Goal: Information Seeking & Learning: Learn about a topic

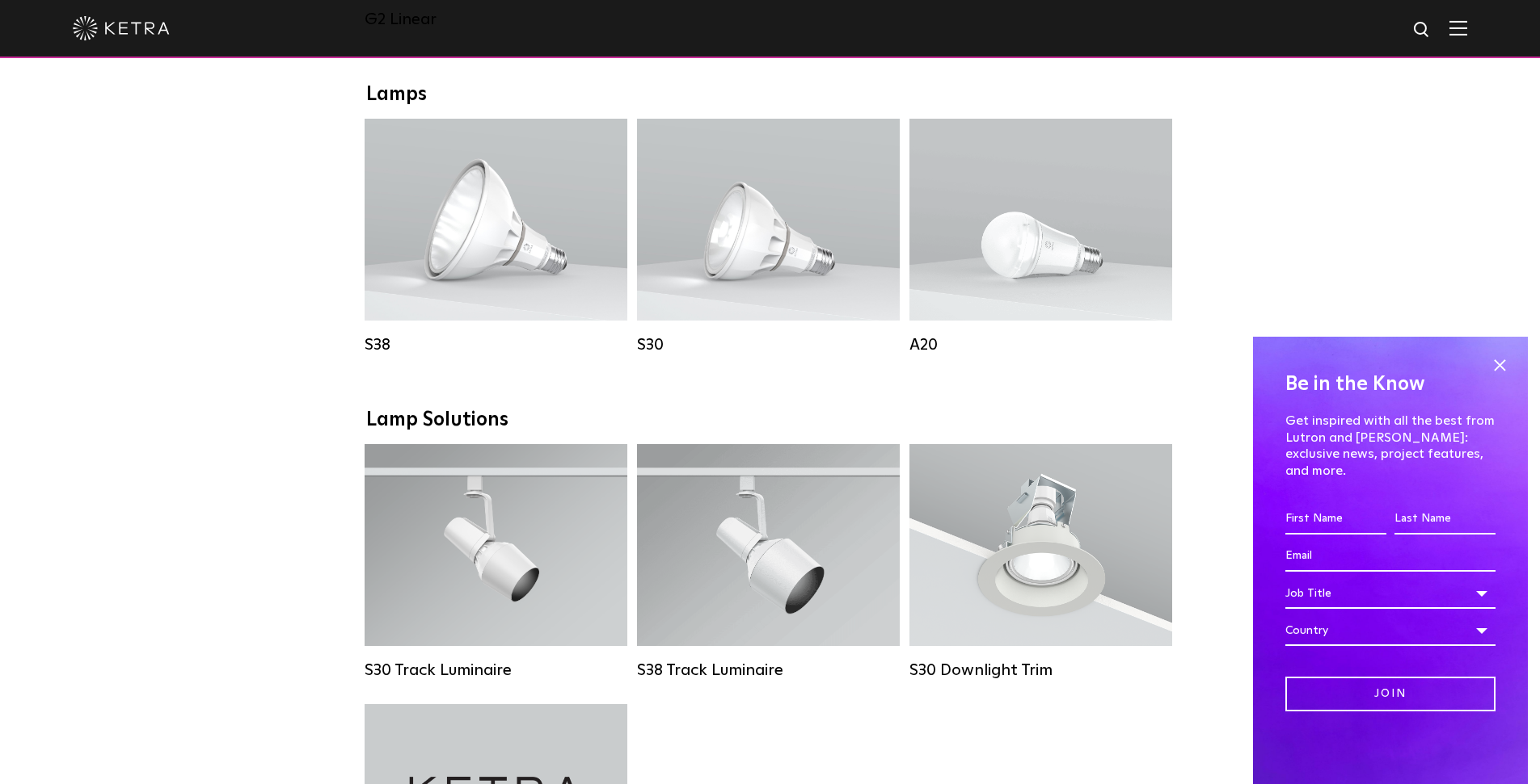
scroll to position [1159, 0]
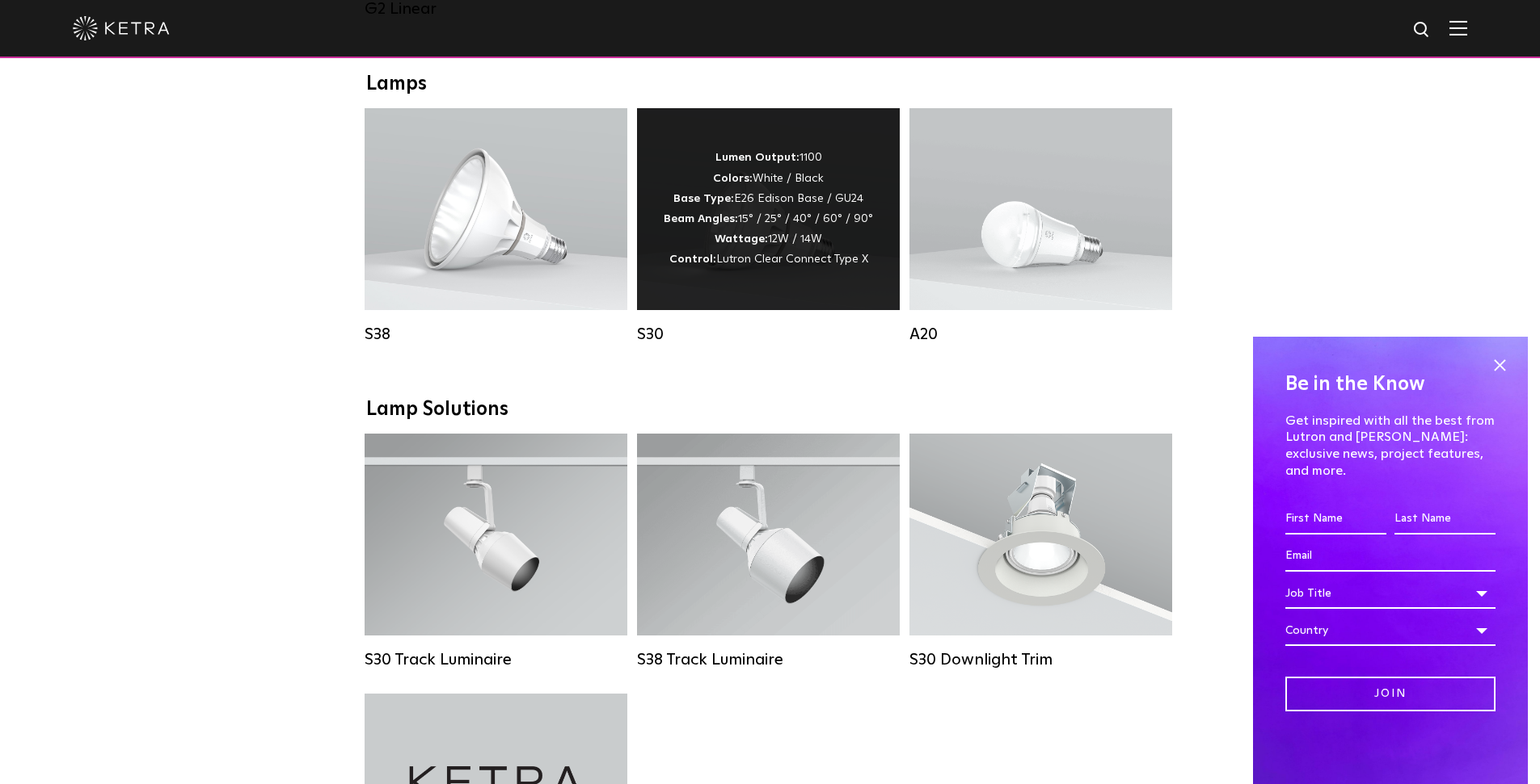
click at [739, 270] on div "Lumen Output: 1100 Colors: White / Black Base Type: E26 Edison Base / GU24 Beam…" at bounding box center [768, 209] width 209 height 122
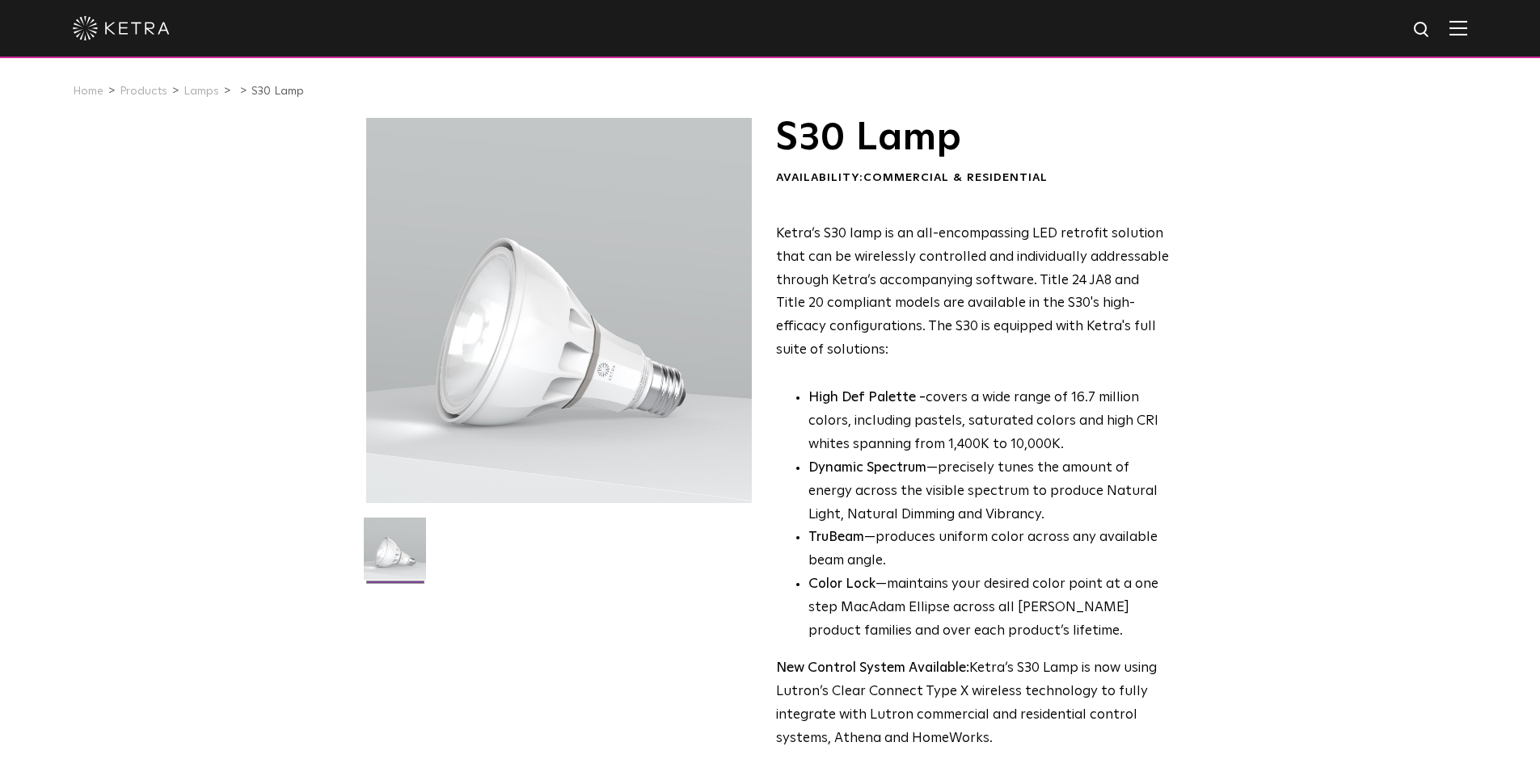
scroll to position [10, 0]
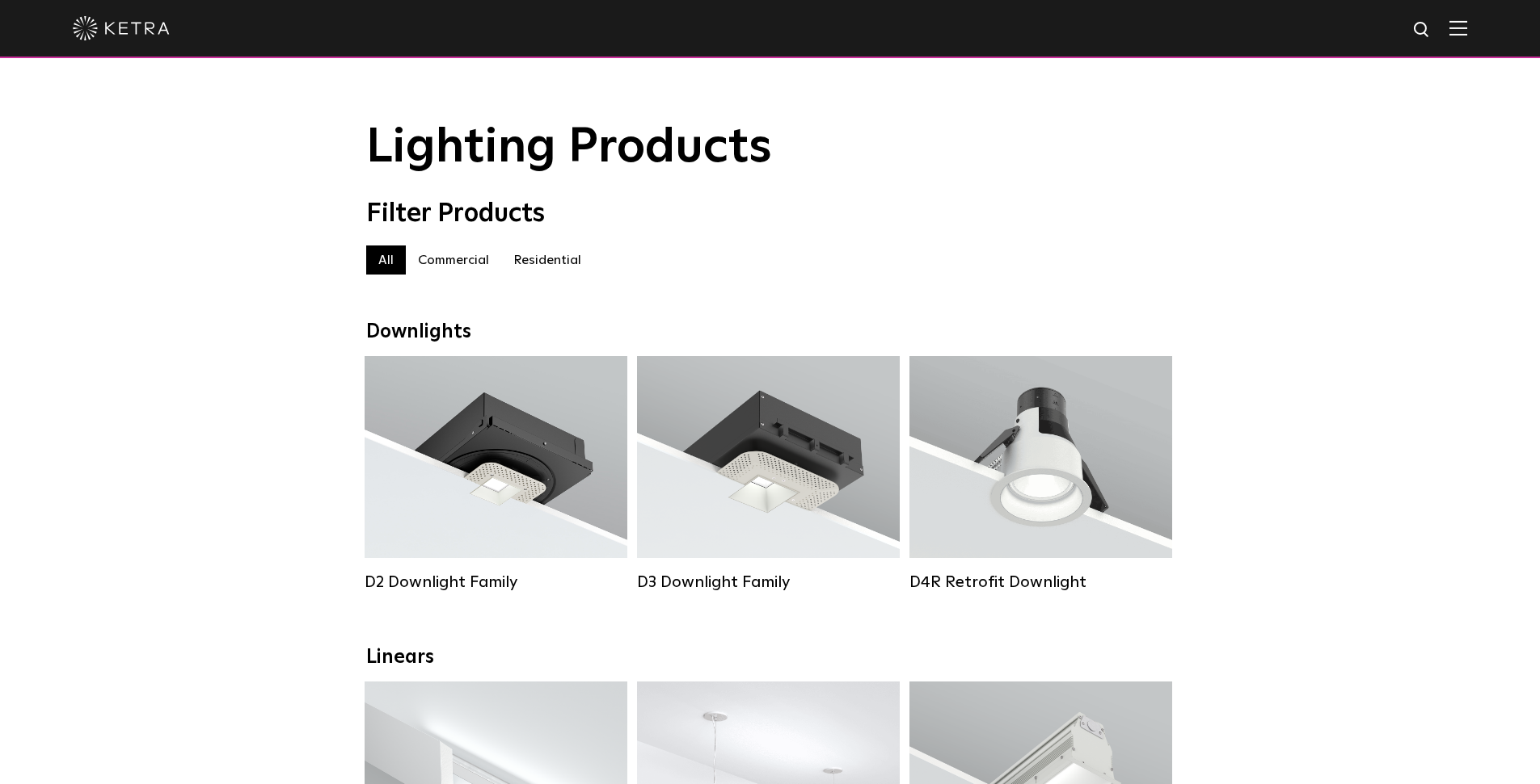
scroll to position [1159, 0]
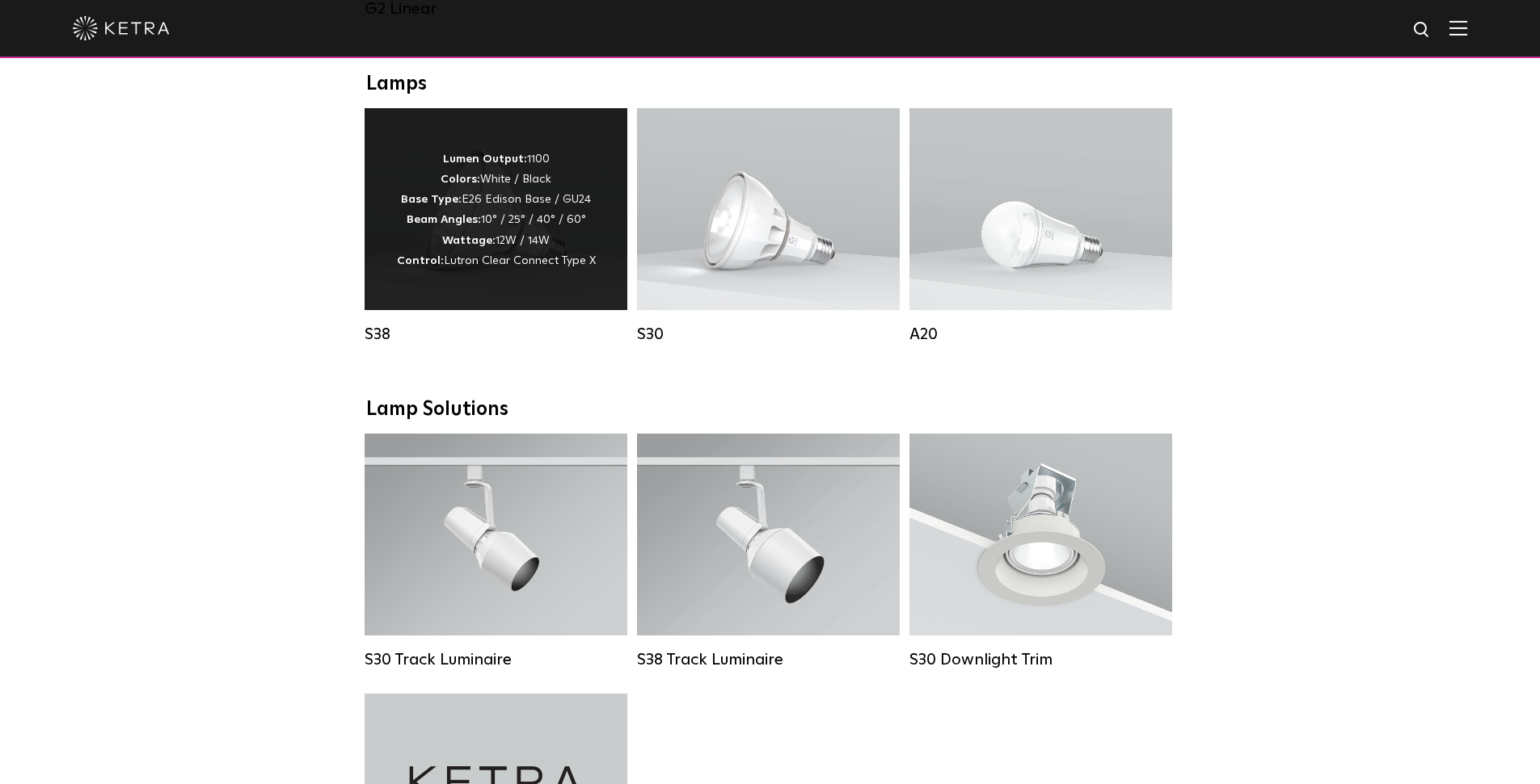
click at [462, 223] on strong "Beam Angles:" at bounding box center [443, 219] width 74 height 11
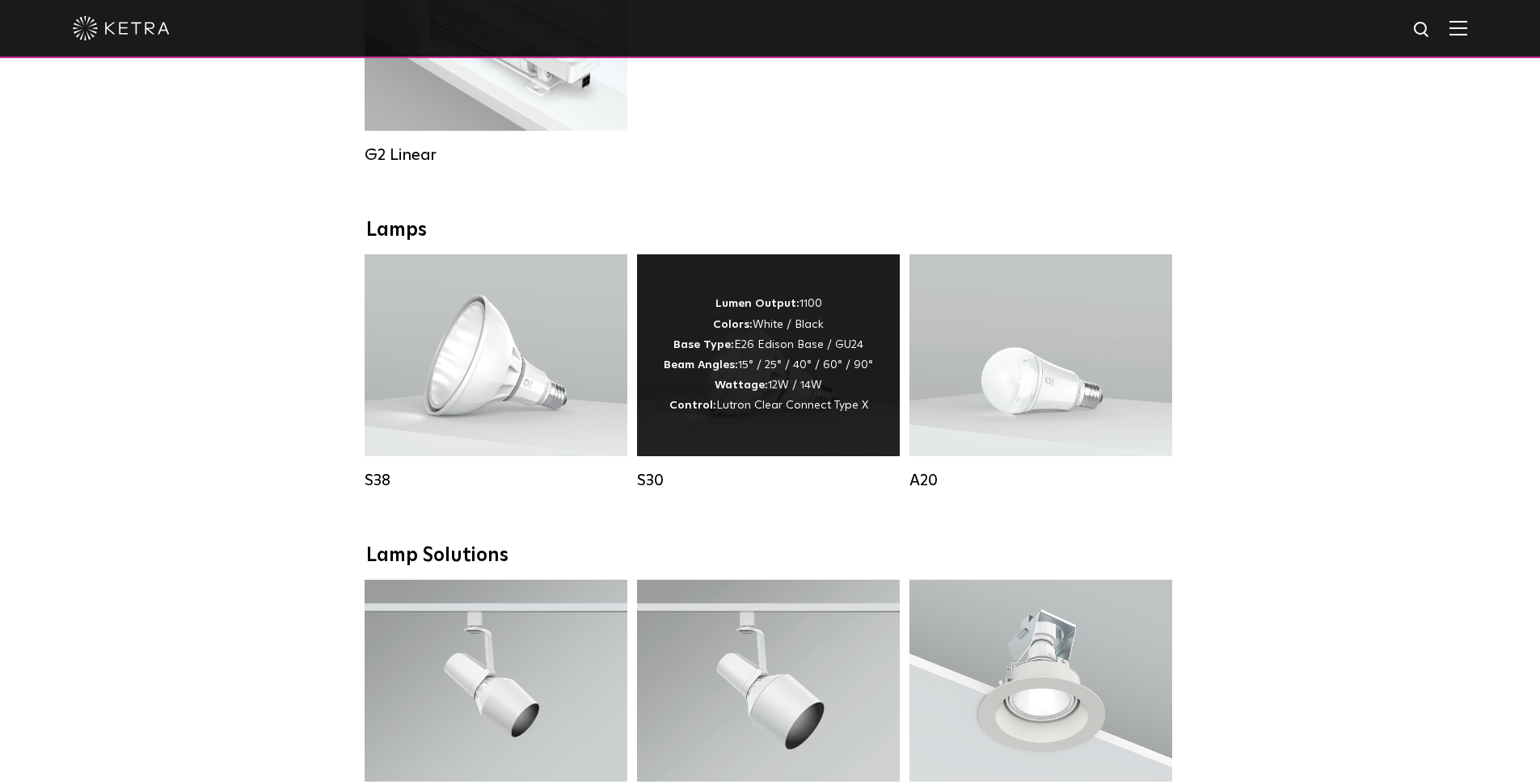
scroll to position [1034, 0]
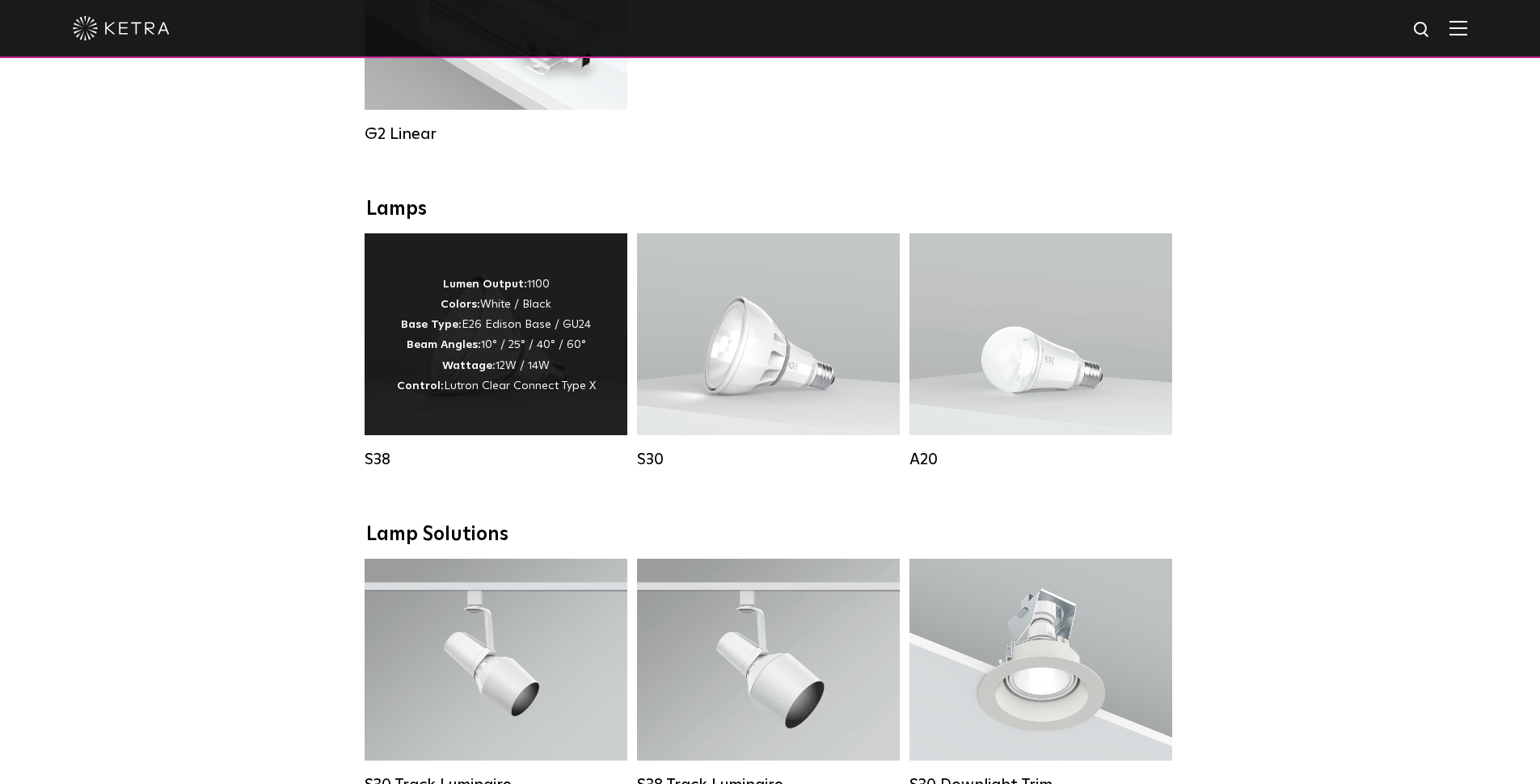
click at [501, 363] on p "Lumen Output: 1100 Colors: White / Black Base Type: E26 Edison Base / GU24 Beam…" at bounding box center [496, 336] width 199 height 122
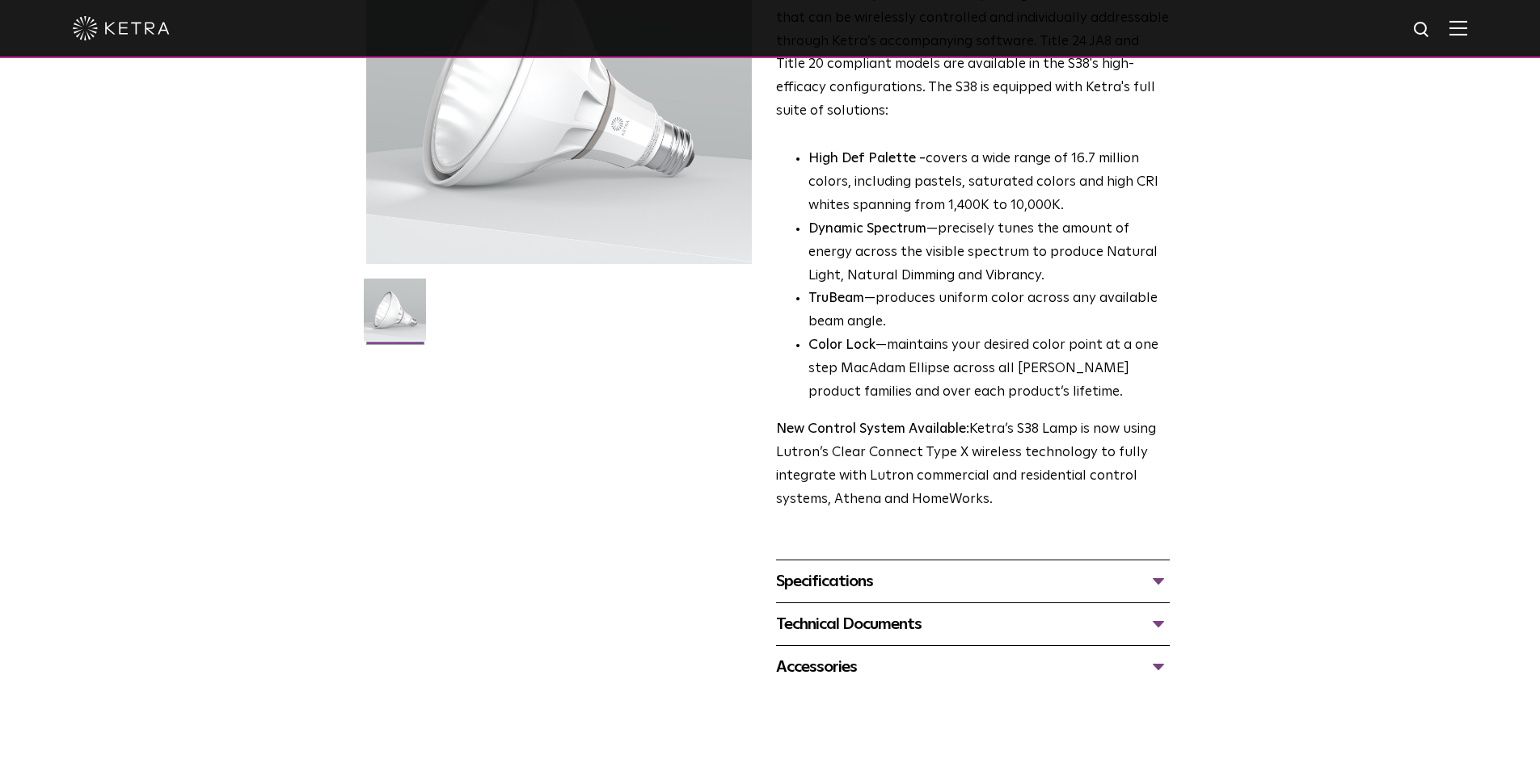
scroll to position [260, 0]
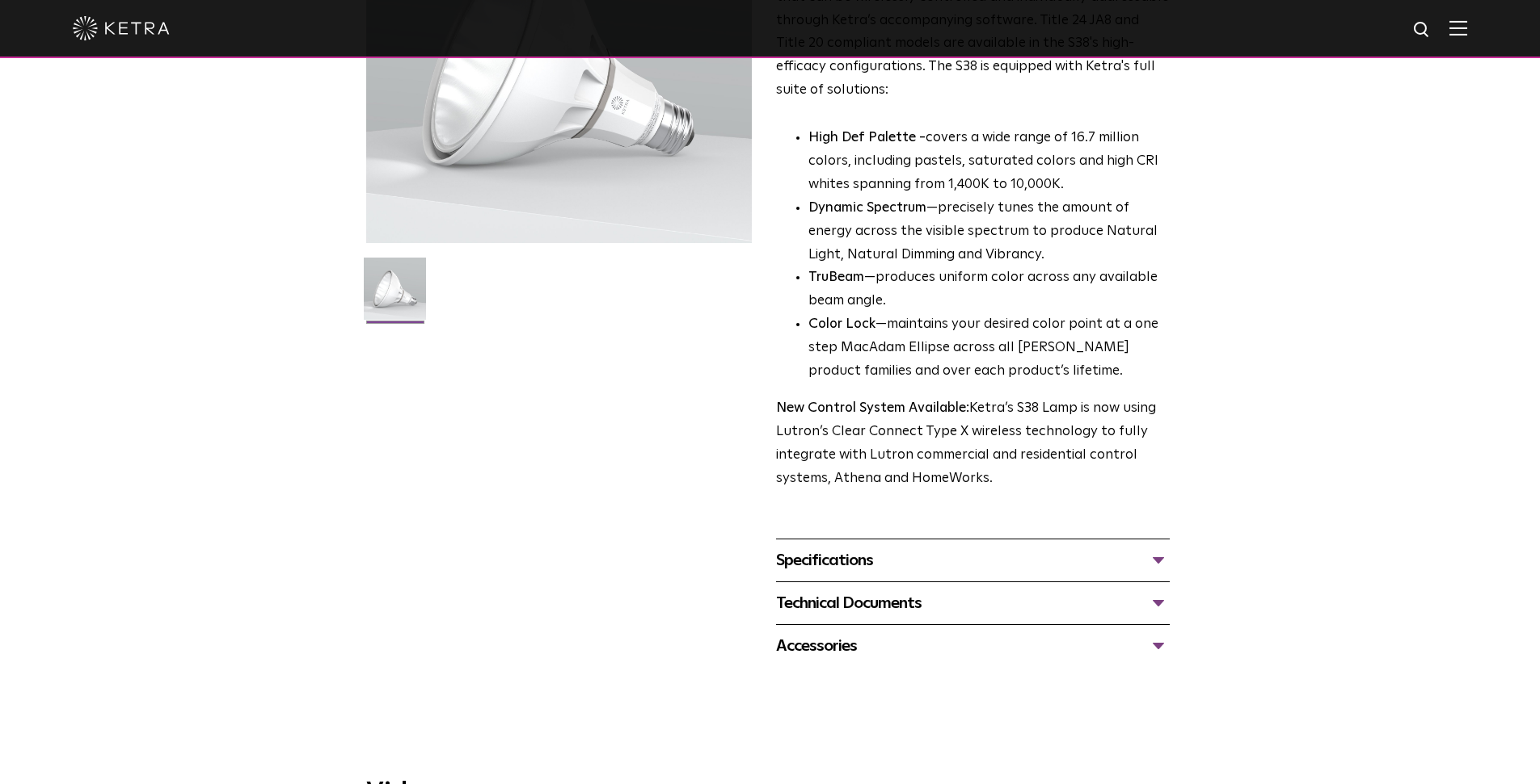
click at [1153, 561] on div "Specifications" at bounding box center [972, 561] width 393 height 25
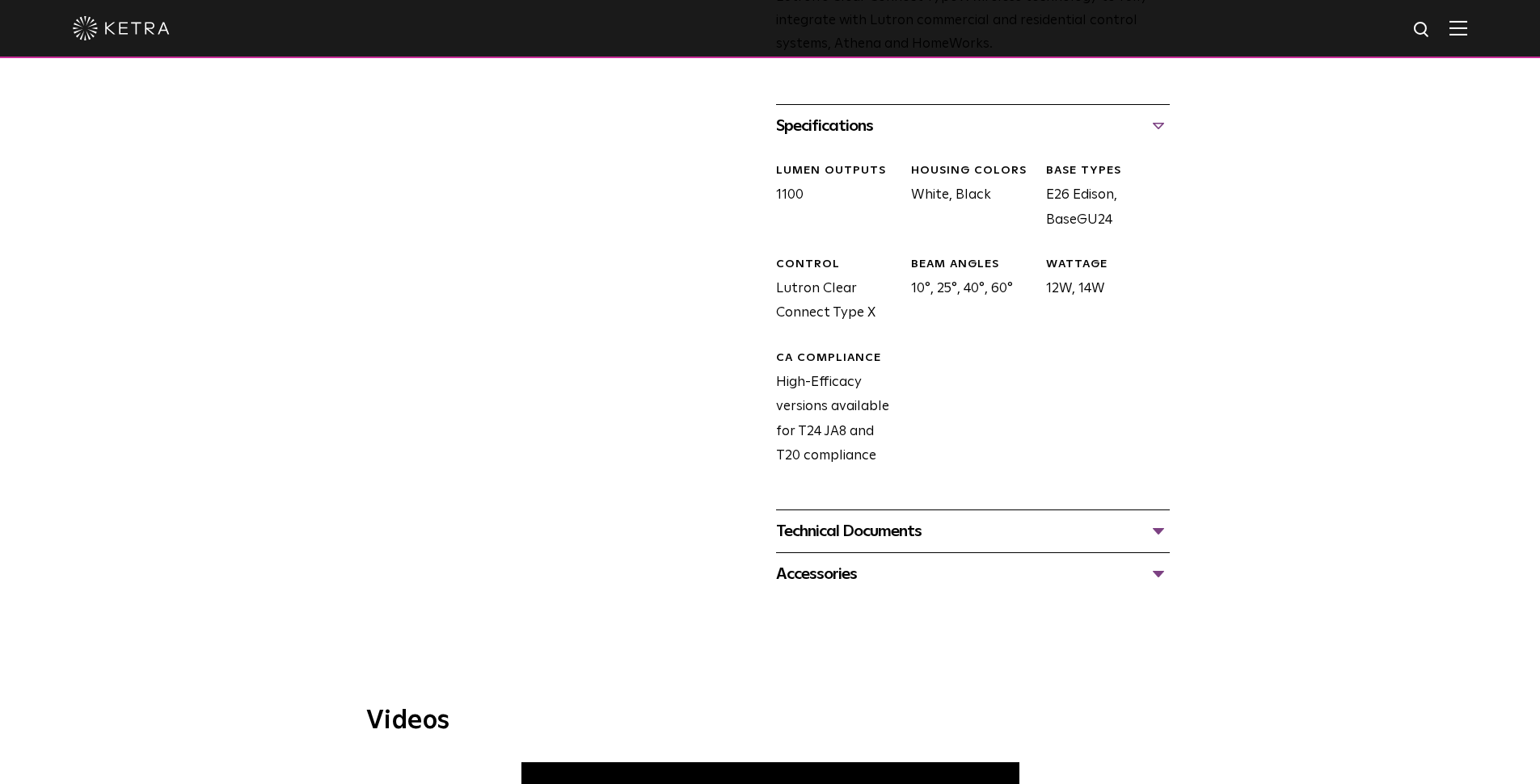
scroll to position [705, 0]
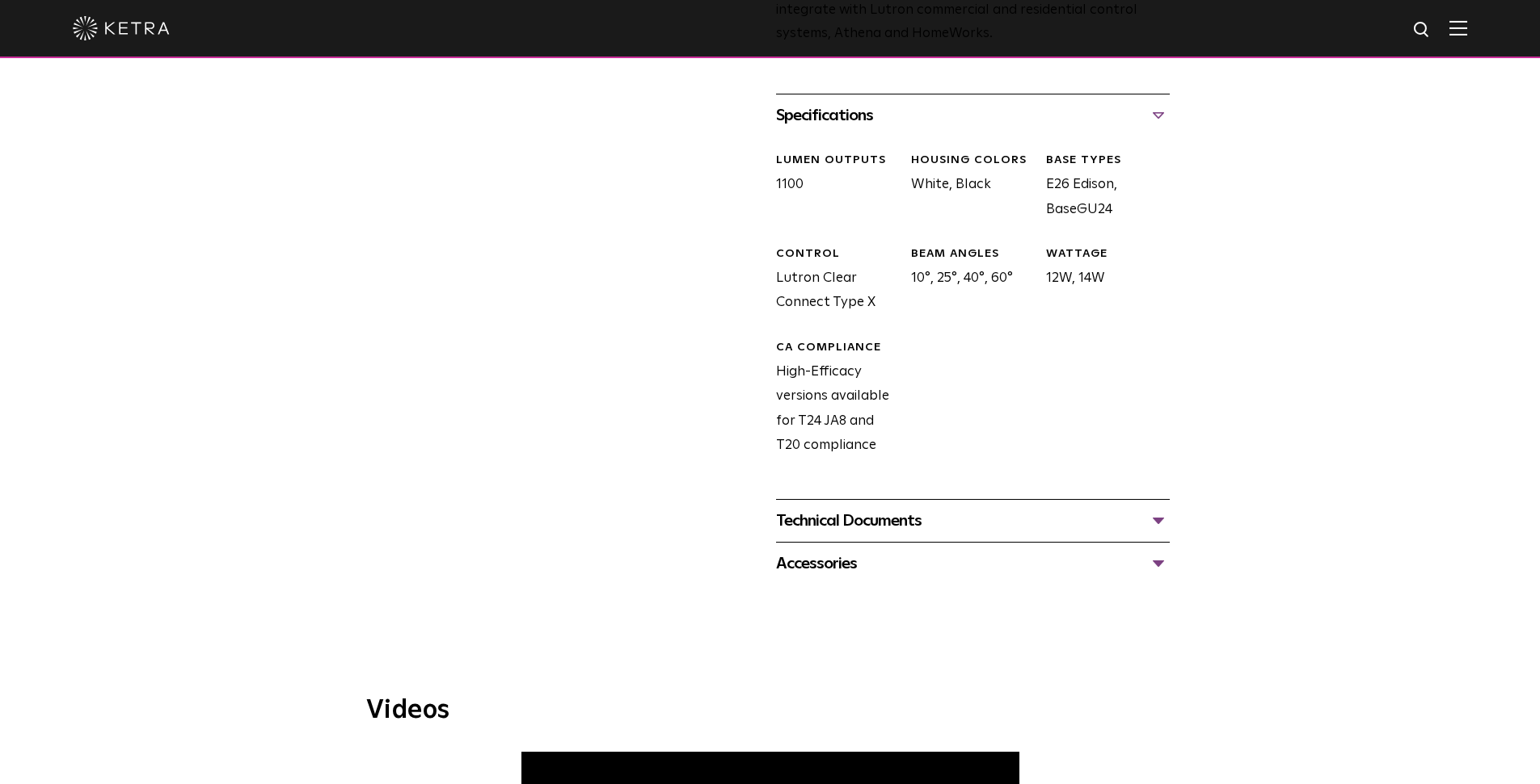
click at [1155, 561] on div "Accessories" at bounding box center [972, 564] width 393 height 25
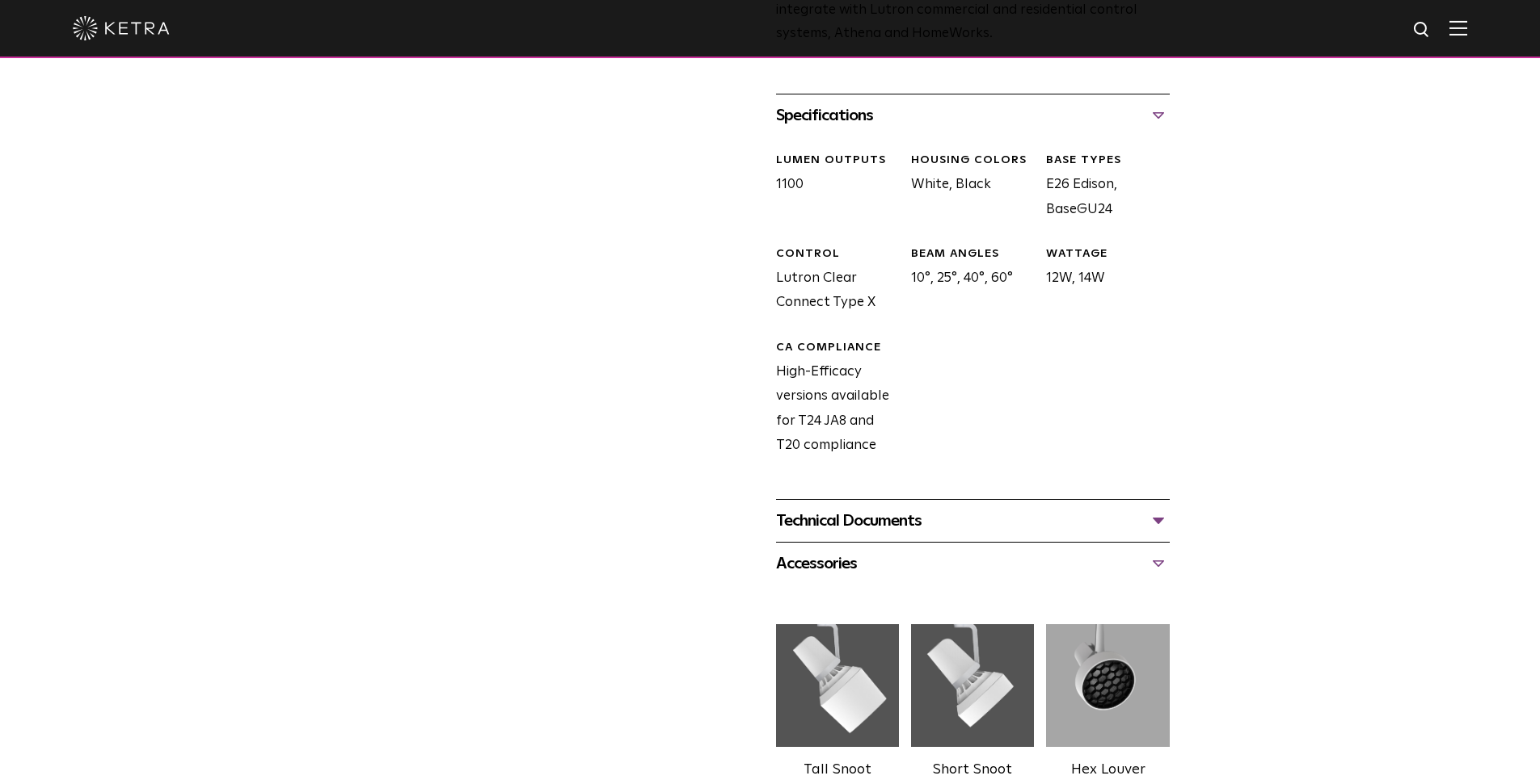
click at [1151, 542] on div "Technical Documents S38 Specification Sheet S38 Installation Guide S30 and S38 …" at bounding box center [972, 521] width 393 height 42
click at [1152, 533] on div "Technical Documents" at bounding box center [972, 521] width 393 height 25
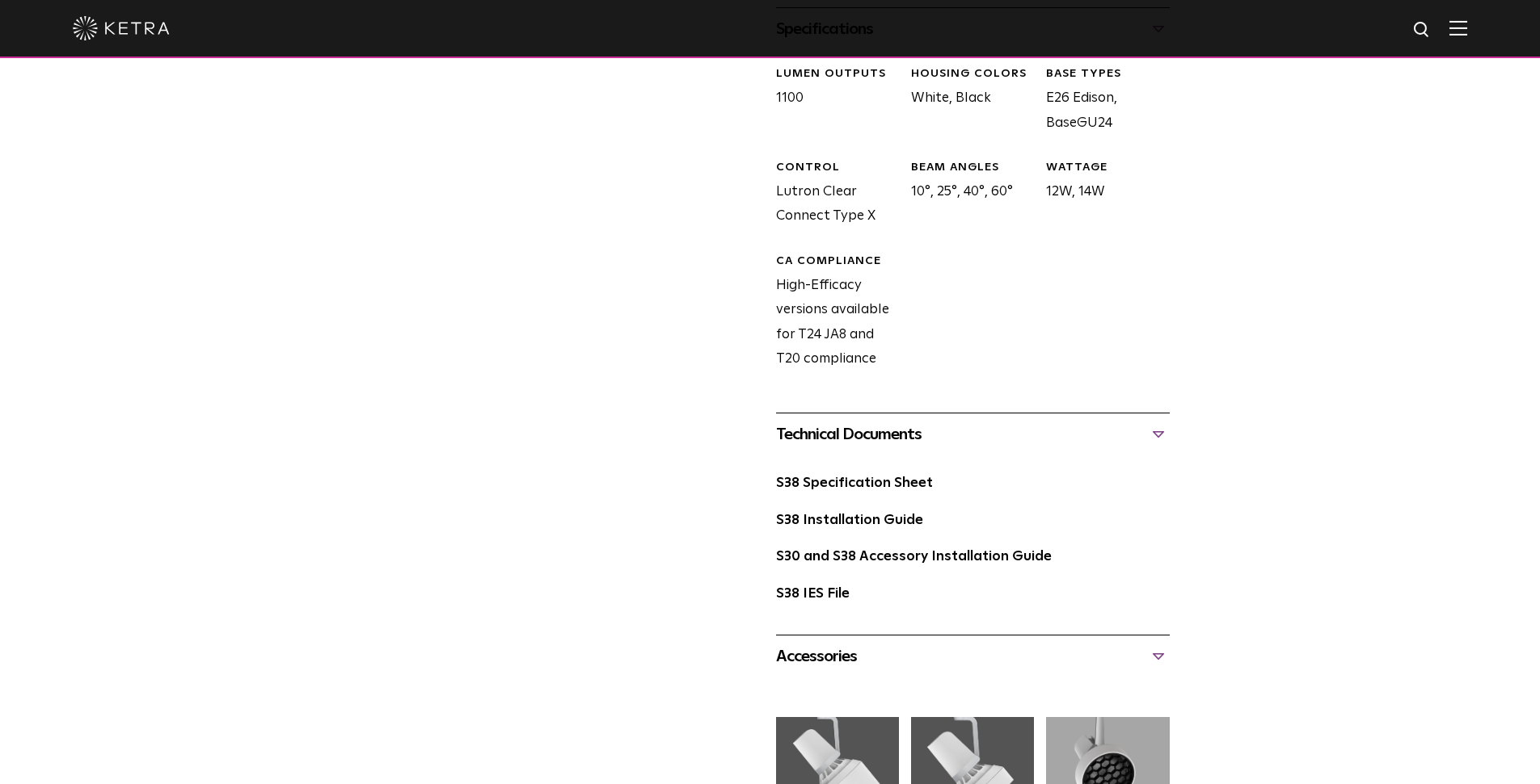
scroll to position [826, 0]
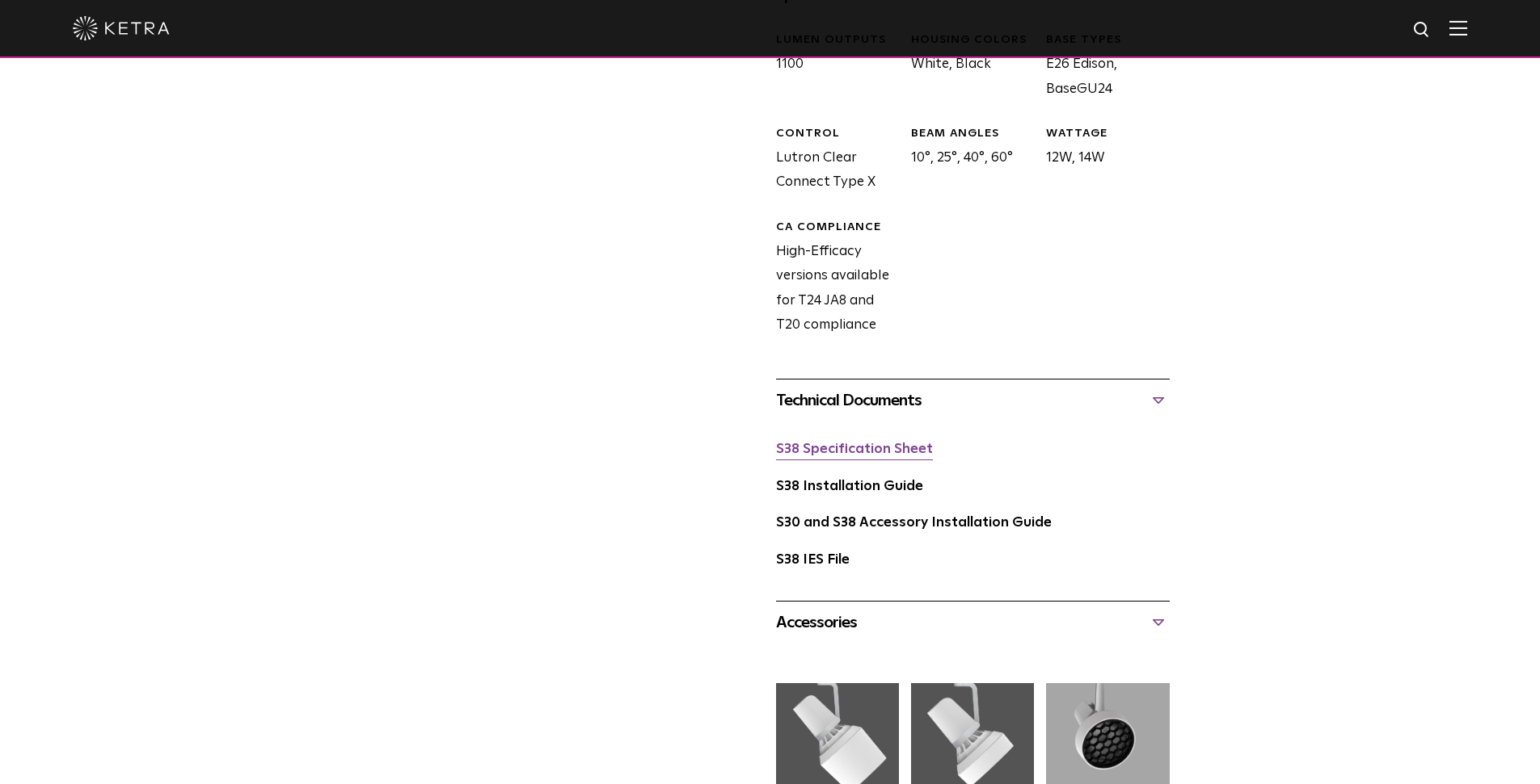
click at [864, 456] on link "S38 Specification Sheet" at bounding box center [854, 449] width 156 height 14
